Goal: Ask a question

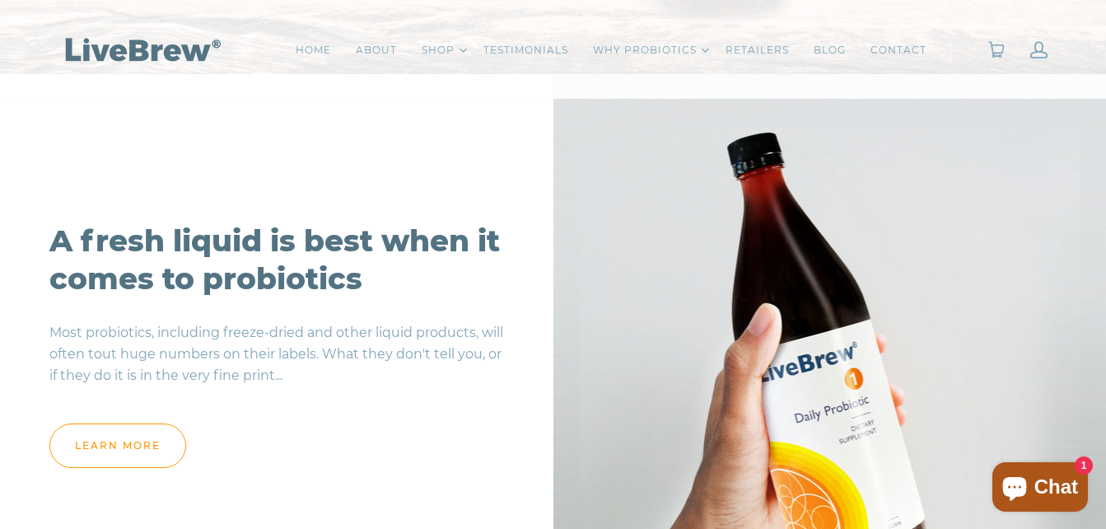
scroll to position [1363, 0]
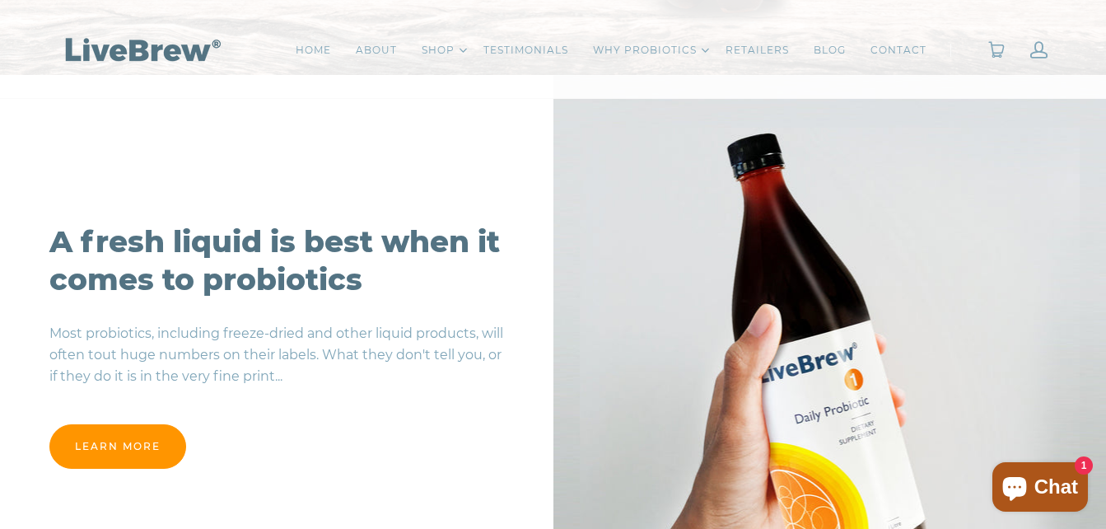
click at [127, 438] on link "learn more" at bounding box center [117, 446] width 137 height 44
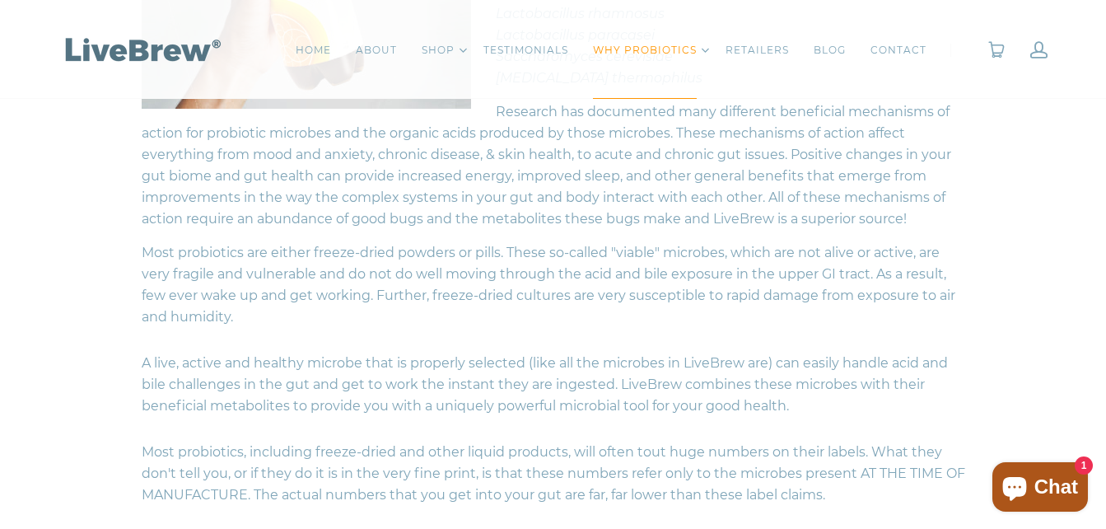
scroll to position [592, 0]
click at [744, 57] on link "RETAILERS" at bounding box center [757, 50] width 63 height 16
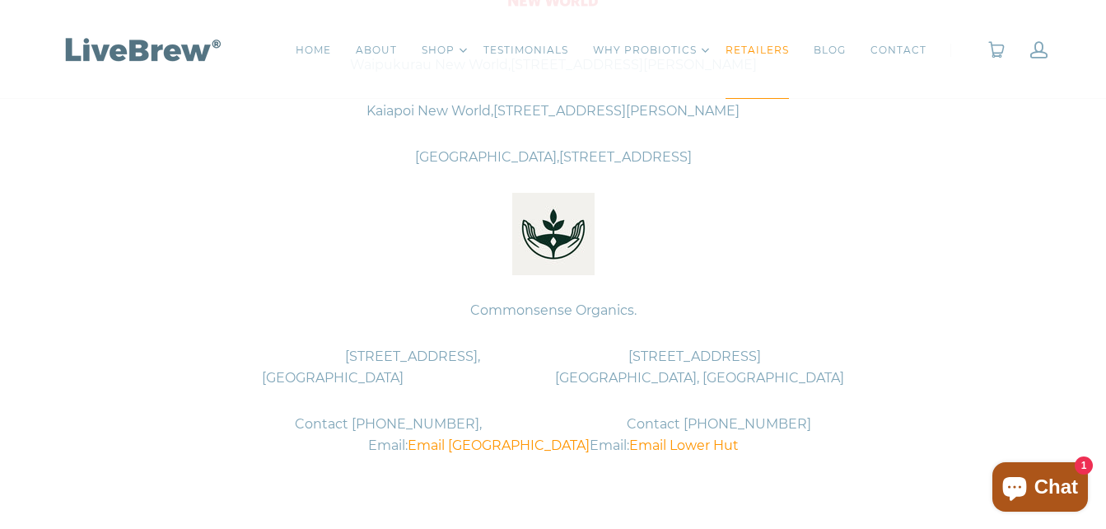
scroll to position [780, 0]
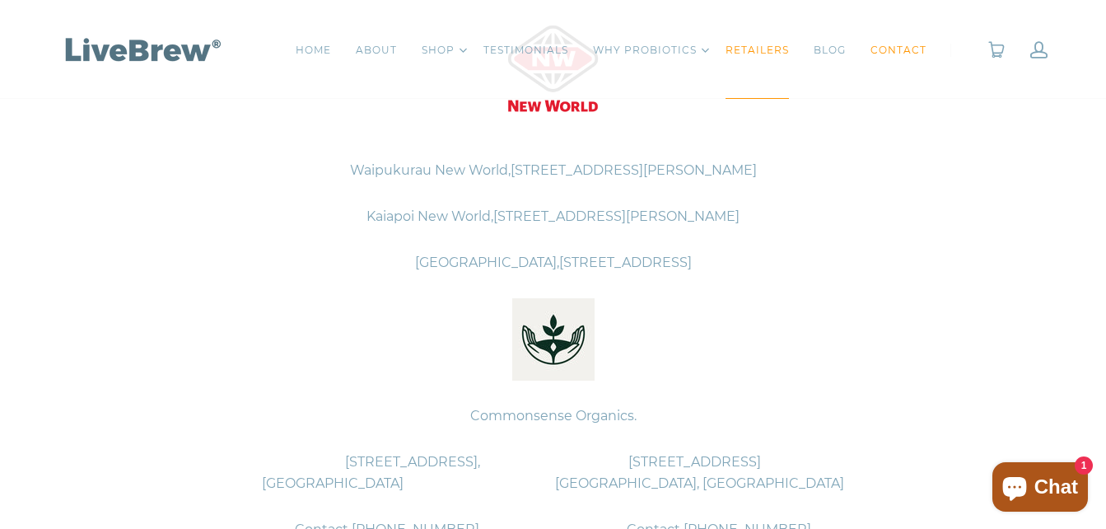
click at [902, 52] on link "CONTACT" at bounding box center [898, 50] width 56 height 16
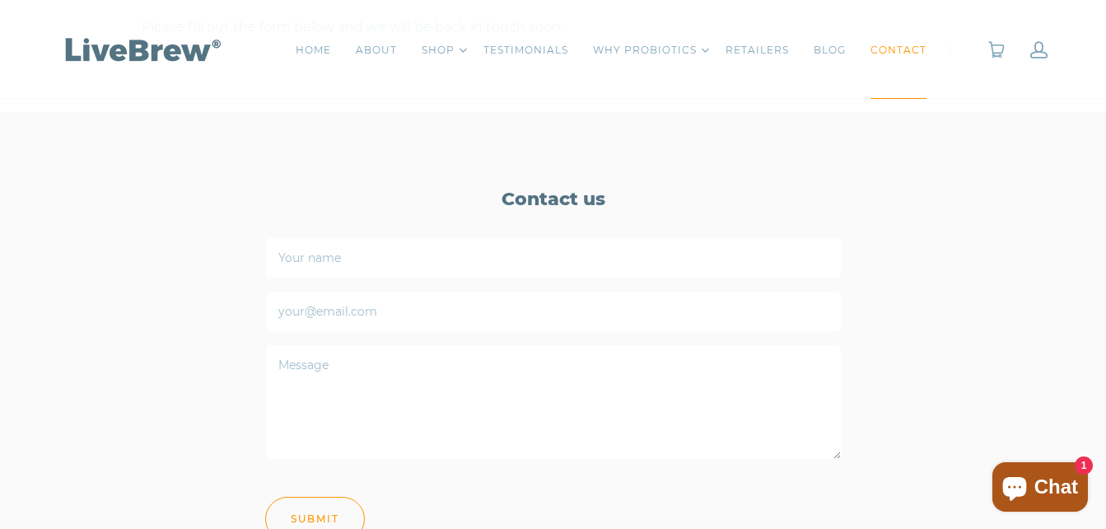
scroll to position [862, 0]
click at [409, 266] on input "Your name" at bounding box center [553, 256] width 576 height 41
type input "Leeanne Skudder"
click at [382, 316] on input "your@email.com" at bounding box center [553, 310] width 576 height 41
type input "leeanne.skudder@gmail.com"
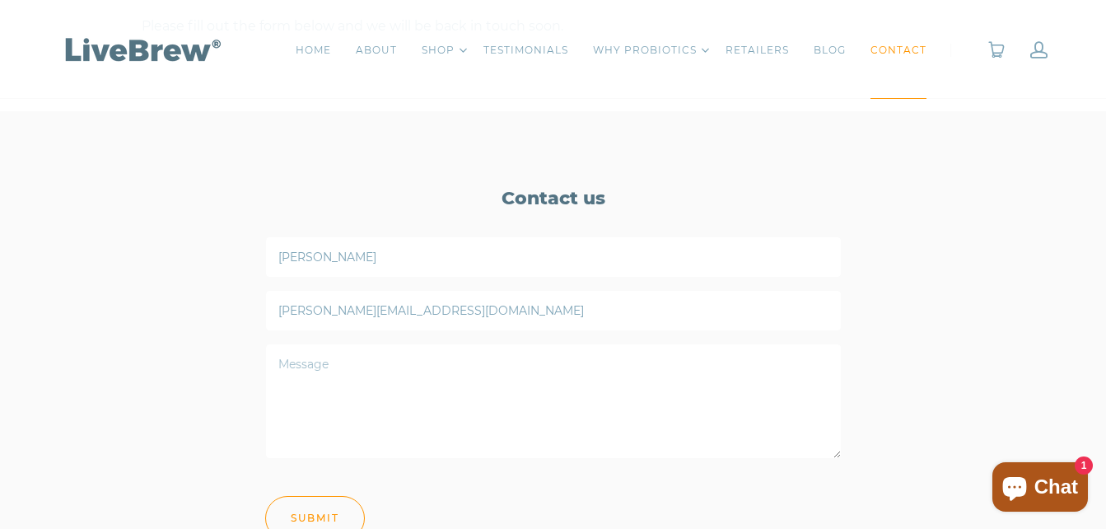
click at [384, 368] on textarea "Message" at bounding box center [553, 400] width 576 height 115
click at [336, 362] on textarea "Hi there, Is New World Waipukurau" at bounding box center [553, 400] width 576 height 115
click at [338, 366] on textarea "Hi there, Is New World Waipukurau" at bounding box center [553, 400] width 576 height 115
click at [600, 359] on textarea "Hi there, are you still supplying New World Waipukurau" at bounding box center [553, 400] width 576 height 115
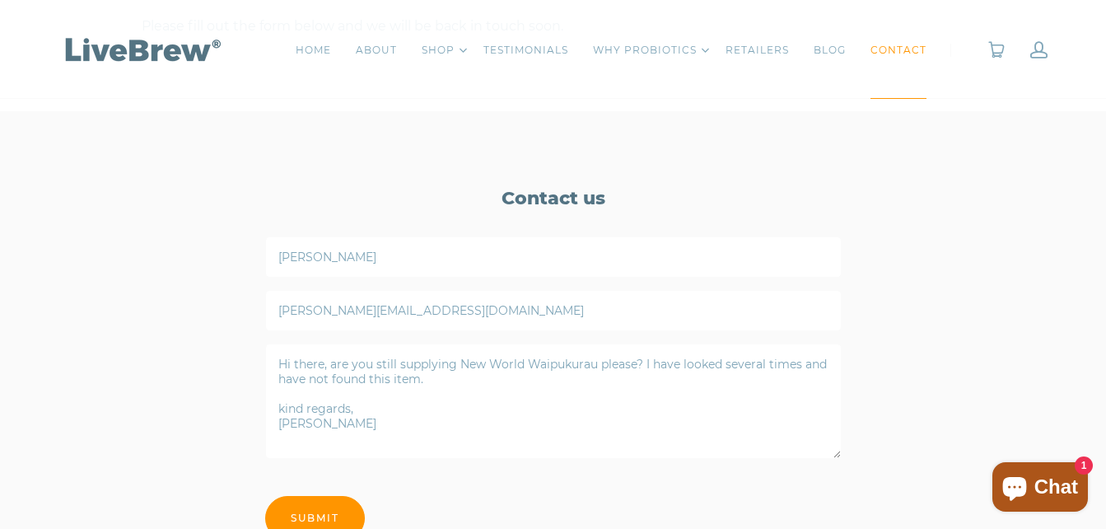
type textarea "Hi there, are you still supplying New World Waipukurau please? I have looked se…"
click at [323, 510] on input "Submit" at bounding box center [315, 518] width 100 height 44
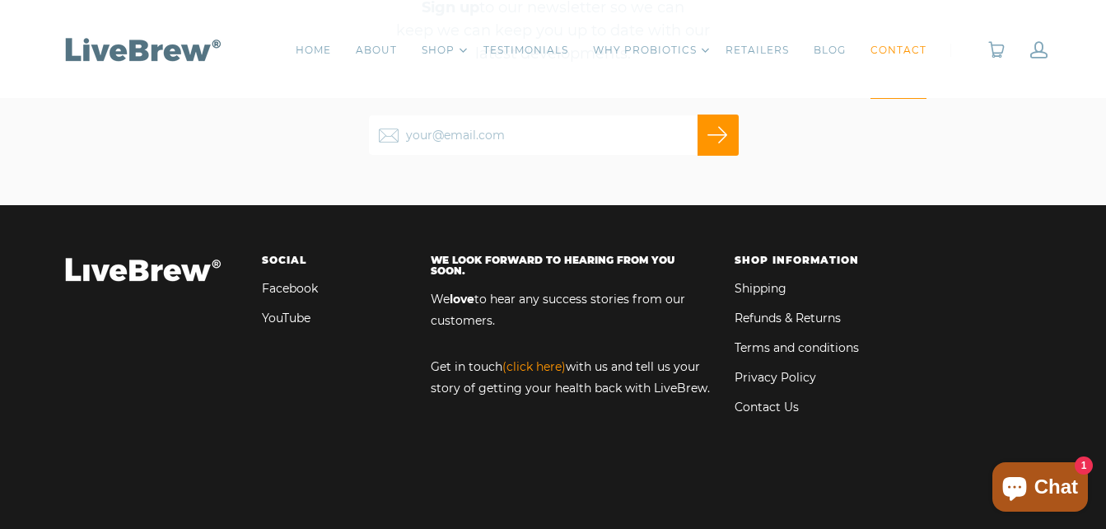
scroll to position [1596, 0]
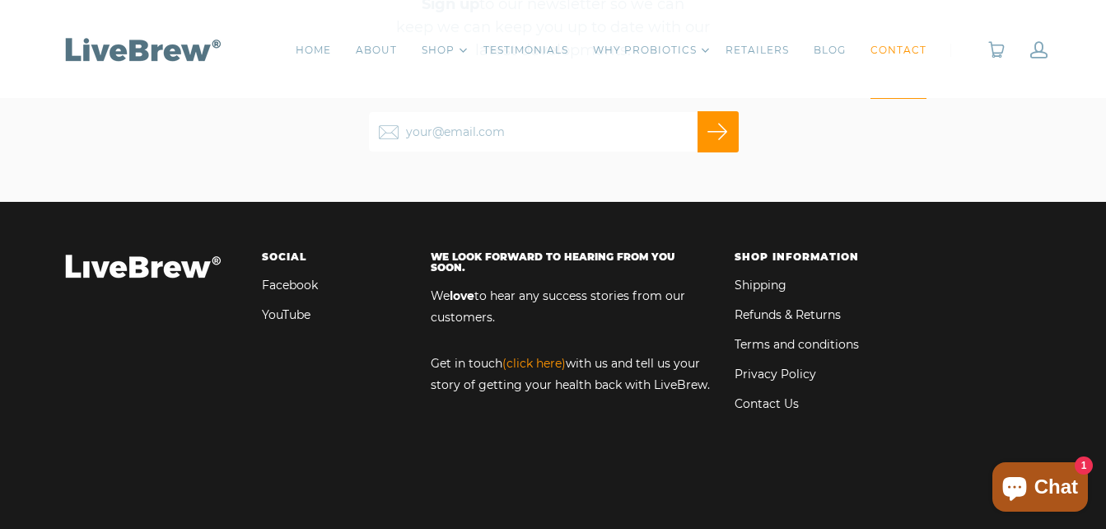
click at [284, 286] on link "Facebook" at bounding box center [290, 284] width 56 height 21
